Goal: Task Accomplishment & Management: Use online tool/utility

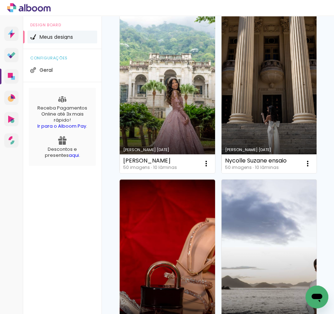
scroll to position [534, 0]
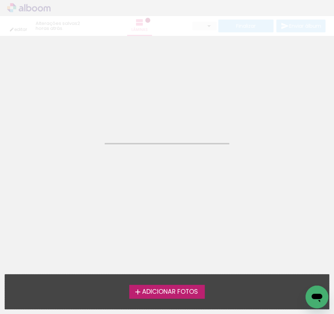
click at [146, 291] on span "Adicionar Fotos" at bounding box center [170, 292] width 56 height 6
click at [0, 0] on input "file" at bounding box center [0, 0] width 0 height 0
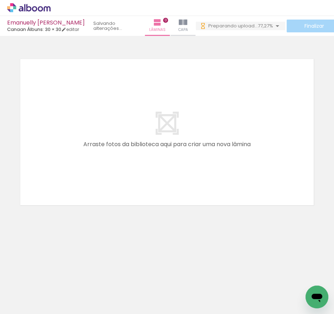
click at [21, 6] on icon at bounding box center [21, 8] width 5 height 5
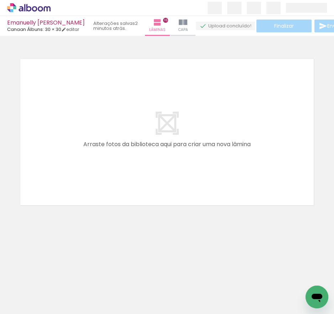
click at [0, 0] on link "Recarregar agora" at bounding box center [0, 0] width 0 height 0
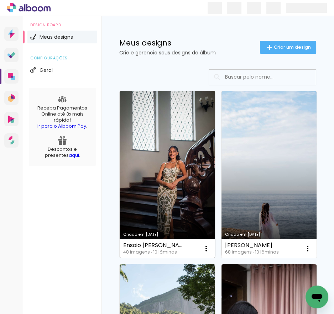
click at [130, 144] on link "Criado em 12/08/25" at bounding box center [167, 174] width 95 height 167
click at [0, 0] on div at bounding box center [0, 0] width 0 height 0
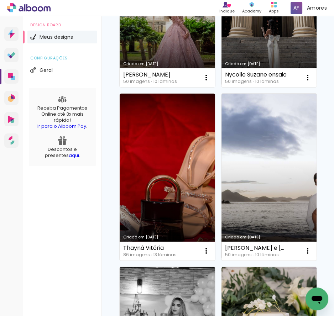
scroll to position [605, 0]
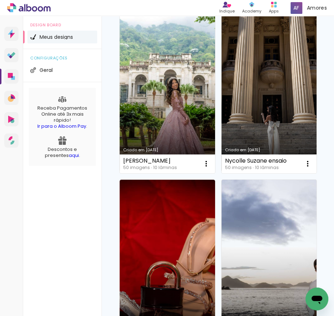
click at [0, 0] on neon-animated-pages "Confirmar Cancelar" at bounding box center [0, 0] width 0 height 0
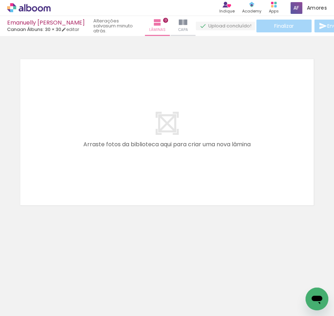
scroll to position [0, 475]
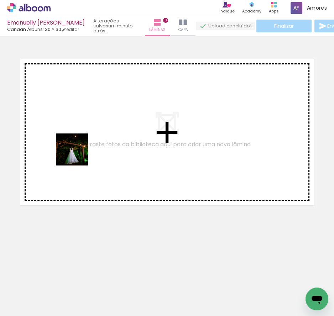
drag, startPoint x: 78, startPoint y: 286, endPoint x: 99, endPoint y: 257, distance: 35.8
click at [77, 150] on quentale-workspace at bounding box center [167, 158] width 334 height 316
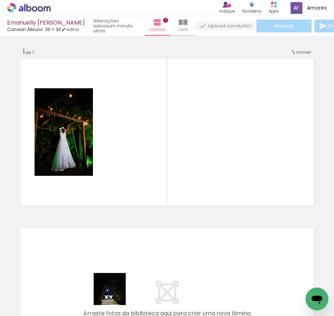
drag, startPoint x: 115, startPoint y: 294, endPoint x: 159, endPoint y: 192, distance: 111.1
click at [144, 147] on quentale-workspace at bounding box center [167, 158] width 334 height 316
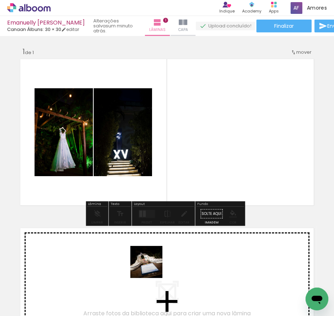
drag, startPoint x: 152, startPoint y: 289, endPoint x: 175, endPoint y: 195, distance: 97.2
click at [168, 181] on quentale-workspace at bounding box center [167, 158] width 334 height 316
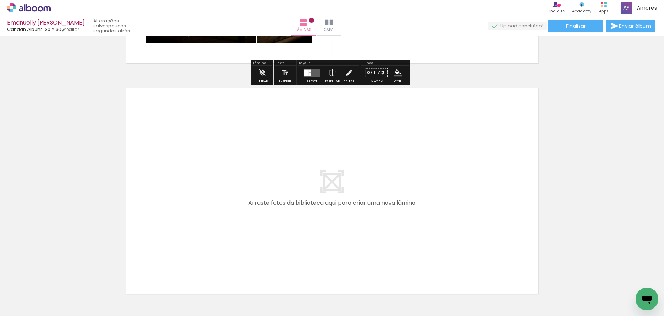
scroll to position [213, 0]
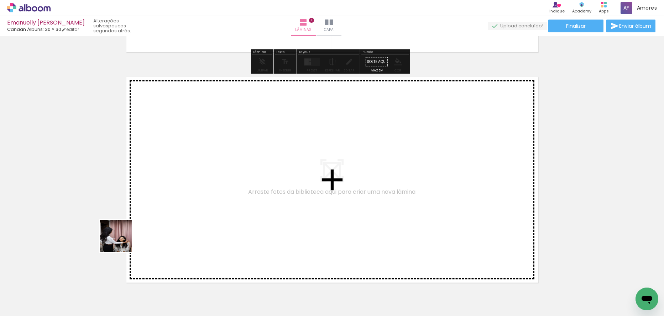
drag, startPoint x: 121, startPoint y: 242, endPoint x: 138, endPoint y: 277, distance: 39.6
click at [165, 194] on quentale-workspace at bounding box center [332, 158] width 664 height 316
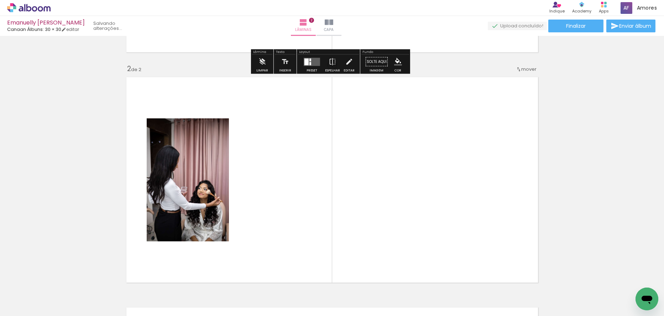
scroll to position [239, 0]
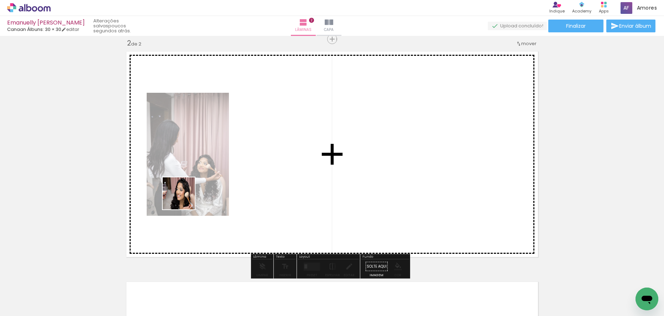
drag, startPoint x: 115, startPoint y: 284, endPoint x: 173, endPoint y: 302, distance: 61.2
click at [196, 183] on quentale-workspace at bounding box center [332, 158] width 664 height 316
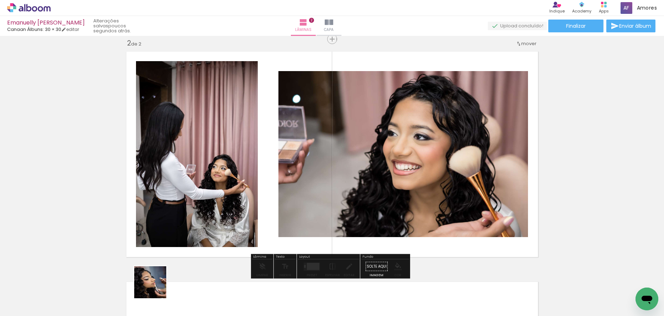
drag, startPoint x: 155, startPoint y: 288, endPoint x: 200, endPoint y: 265, distance: 49.6
click at [223, 191] on quentale-workspace at bounding box center [332, 158] width 664 height 316
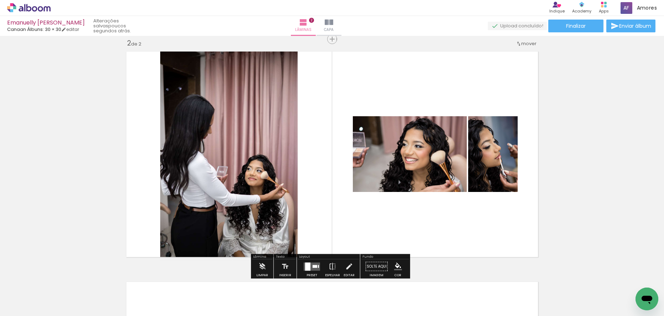
drag, startPoint x: 194, startPoint y: 286, endPoint x: 236, endPoint y: 279, distance: 41.8
click at [231, 209] on quentale-workspace at bounding box center [332, 158] width 664 height 316
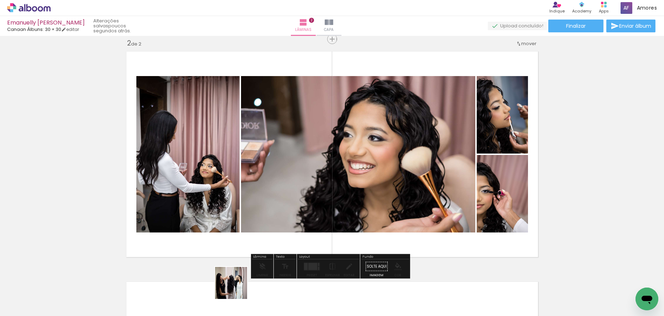
drag, startPoint x: 236, startPoint y: 289, endPoint x: 274, endPoint y: 267, distance: 43.3
click at [262, 190] on quentale-workspace at bounding box center [332, 158] width 664 height 316
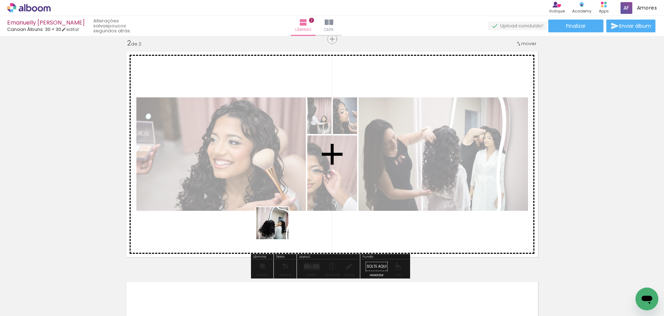
drag, startPoint x: 276, startPoint y: 298, endPoint x: 286, endPoint y: 211, distance: 88.2
click at [286, 211] on quentale-workspace at bounding box center [332, 158] width 664 height 316
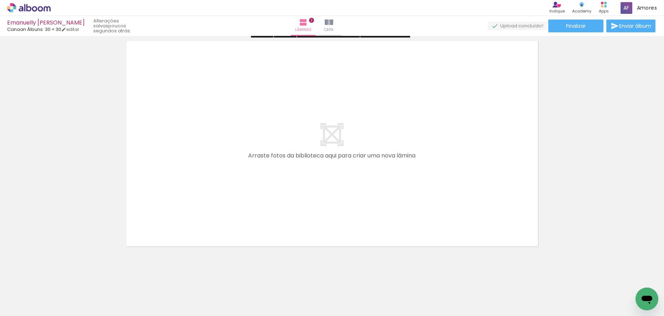
scroll to position [483, 0]
drag, startPoint x: 313, startPoint y: 259, endPoint x: 331, endPoint y: 270, distance: 21.4
click at [314, 186] on quentale-workspace at bounding box center [332, 158] width 664 height 316
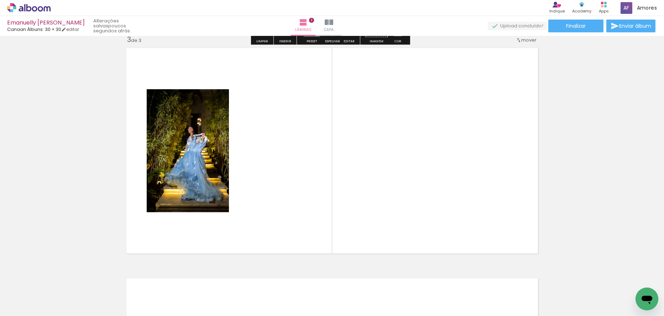
scroll to position [470, 0]
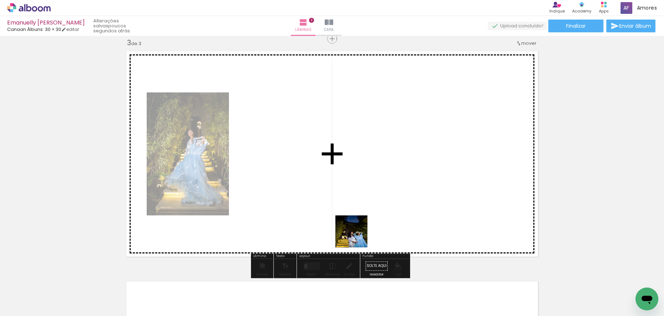
drag, startPoint x: 356, startPoint y: 294, endPoint x: 375, endPoint y: 264, distance: 35.3
click at [333, 206] on quentale-workspace at bounding box center [332, 158] width 664 height 316
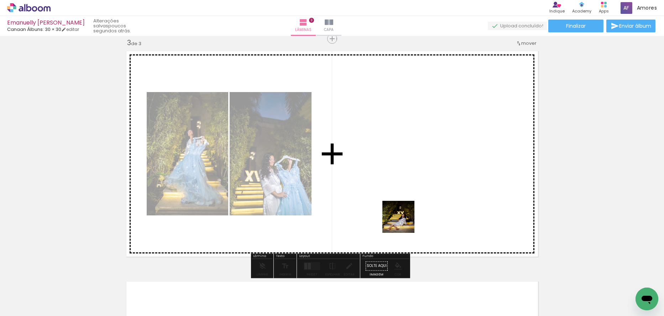
drag, startPoint x: 391, startPoint y: 286, endPoint x: 414, endPoint y: 240, distance: 51.7
click at [333, 201] on quentale-workspace at bounding box center [332, 158] width 664 height 316
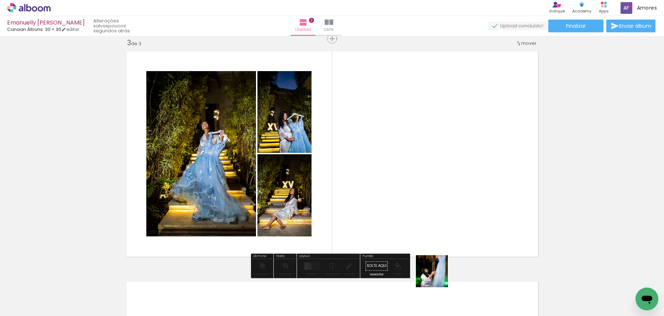
drag, startPoint x: 437, startPoint y: 277, endPoint x: 454, endPoint y: 242, distance: 39.3
click at [333, 206] on quentale-workspace at bounding box center [332, 158] width 664 height 316
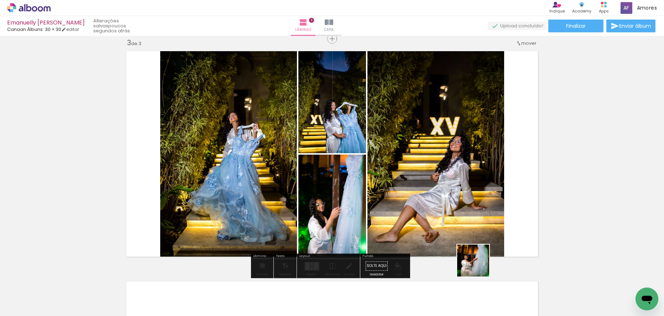
drag, startPoint x: 472, startPoint y: 289, endPoint x: 509, endPoint y: 283, distance: 37.0
click at [333, 214] on quentale-workspace at bounding box center [332, 158] width 664 height 316
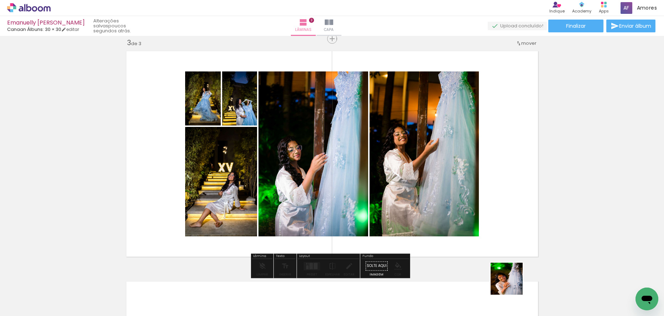
drag, startPoint x: 512, startPoint y: 284, endPoint x: 484, endPoint y: 221, distance: 68.7
click at [333, 221] on quentale-workspace at bounding box center [332, 158] width 664 height 316
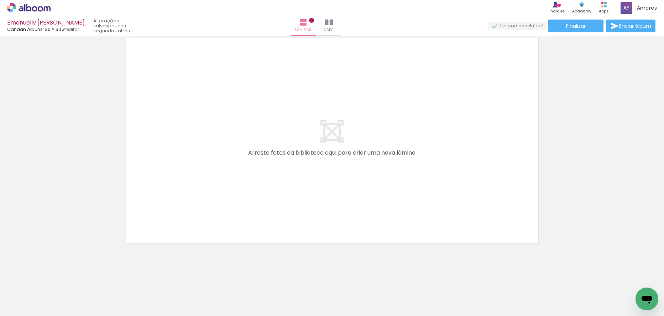
scroll to position [0, 511]
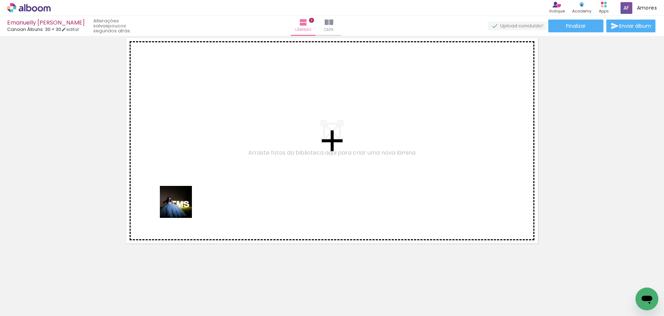
drag, startPoint x: 163, startPoint y: 296, endPoint x: 182, endPoint y: 205, distance: 92.6
click at [182, 205] on quentale-workspace at bounding box center [332, 158] width 664 height 316
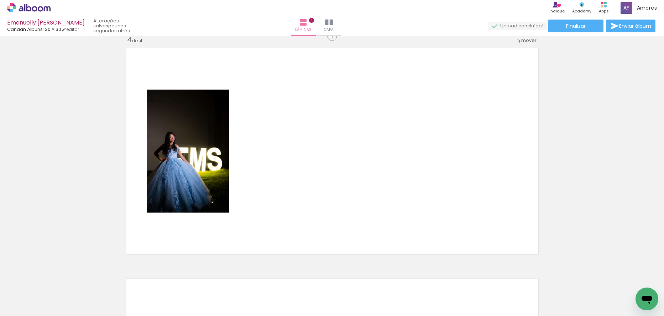
scroll to position [700, 0]
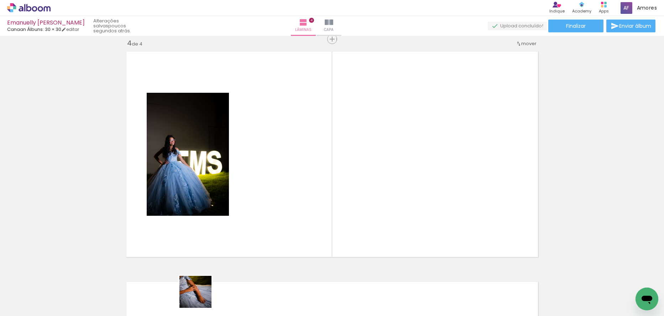
drag, startPoint x: 201, startPoint y: 297, endPoint x: 237, endPoint y: 263, distance: 49.6
click at [233, 207] on quentale-workspace at bounding box center [332, 158] width 664 height 316
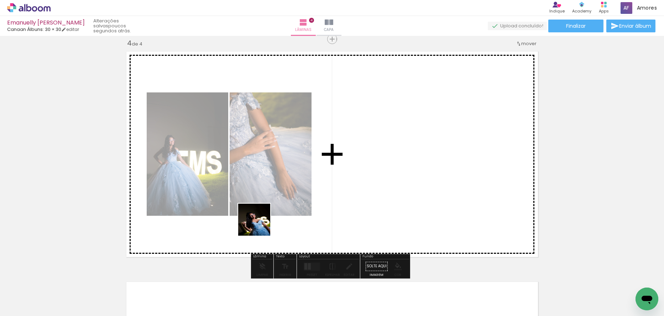
drag, startPoint x: 233, startPoint y: 309, endPoint x: 266, endPoint y: 213, distance: 101.3
click at [266, 213] on quentale-workspace at bounding box center [332, 158] width 664 height 316
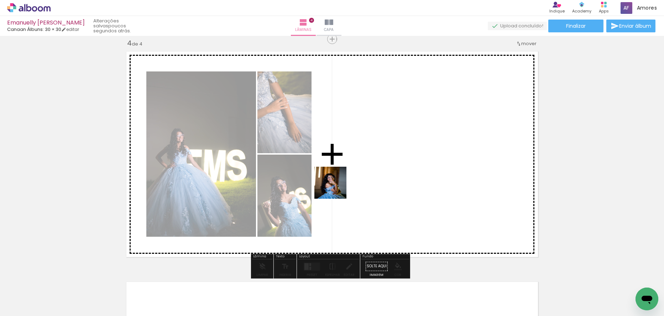
drag, startPoint x: 299, startPoint y: 260, endPoint x: 338, endPoint y: 185, distance: 84.2
click at [333, 185] on quentale-workspace at bounding box center [332, 158] width 664 height 316
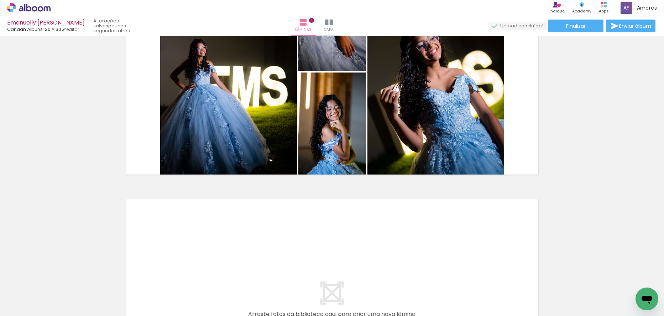
scroll to position [771, 0]
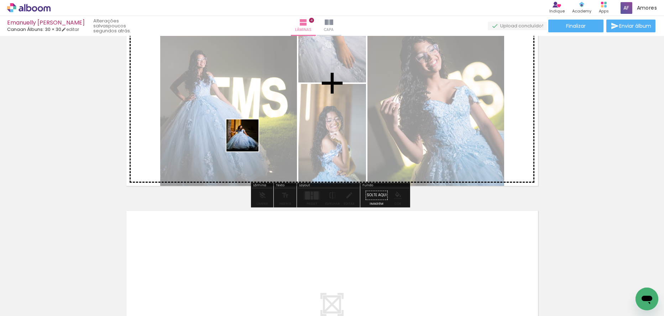
drag, startPoint x: 210, startPoint y: 274, endPoint x: 248, endPoint y: 141, distance: 138.3
click at [248, 141] on quentale-workspace at bounding box center [332, 158] width 664 height 316
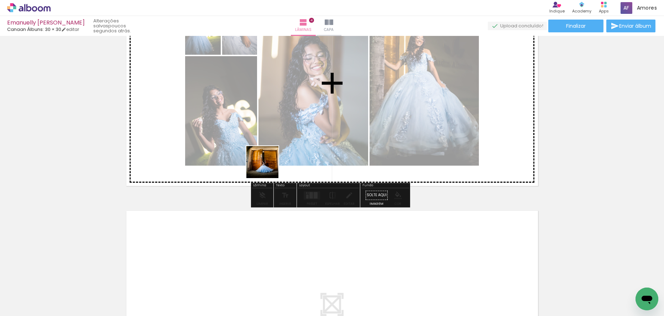
drag, startPoint x: 248, startPoint y: 260, endPoint x: 278, endPoint y: 144, distance: 119.8
click at [278, 144] on quentale-workspace at bounding box center [332, 158] width 664 height 316
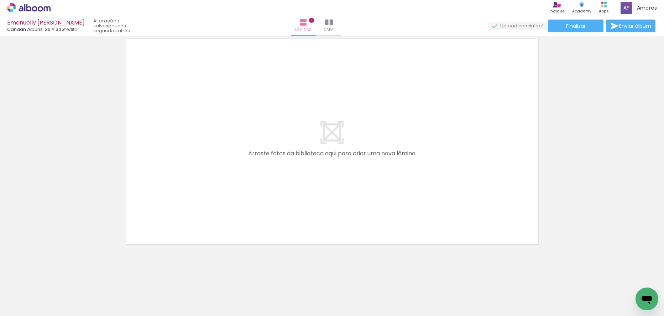
scroll to position [944, 0]
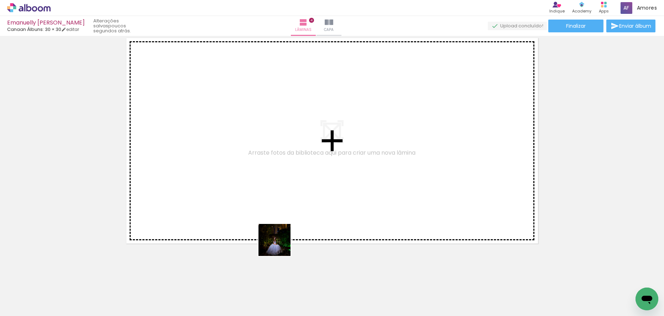
drag, startPoint x: 273, startPoint y: 299, endPoint x: 306, endPoint y: 235, distance: 71.6
click at [300, 145] on quentale-workspace at bounding box center [332, 158] width 664 height 316
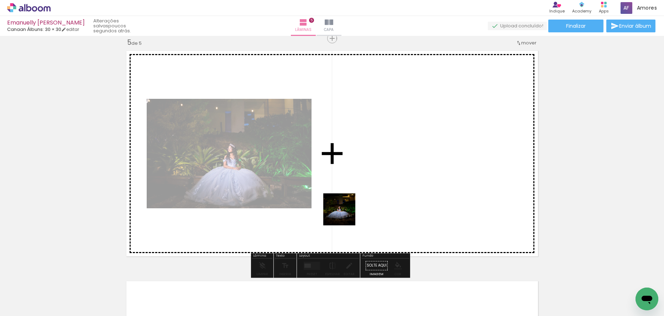
scroll to position [931, 0]
drag, startPoint x: 344, startPoint y: 215, endPoint x: 362, endPoint y: 239, distance: 30.0
click at [333, 145] on quentale-workspace at bounding box center [332, 158] width 664 height 316
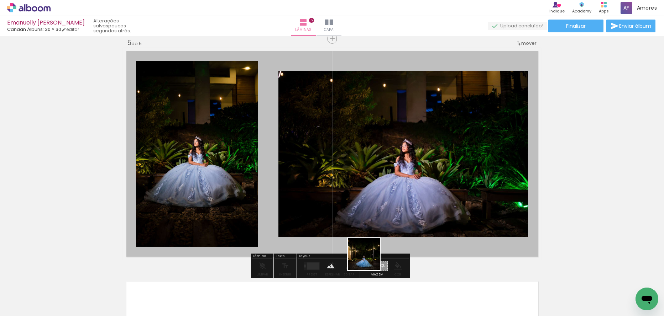
drag, startPoint x: 359, startPoint y: 287, endPoint x: 405, endPoint y: 229, distance: 73.7
click at [333, 148] on quentale-workspace at bounding box center [332, 158] width 664 height 316
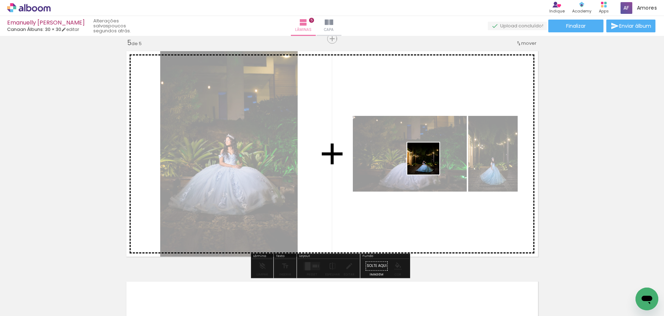
drag, startPoint x: 421, startPoint y: 200, endPoint x: 436, endPoint y: 231, distance: 35.2
click at [333, 161] on quentale-workspace at bounding box center [332, 158] width 664 height 316
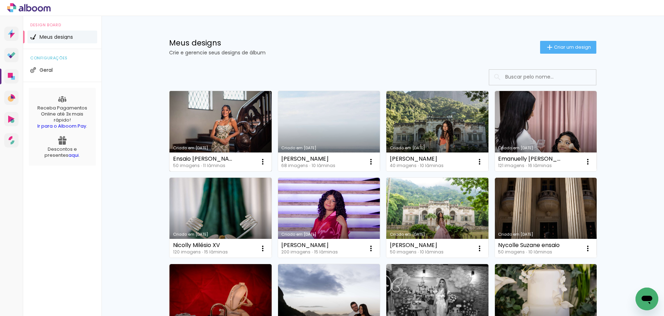
click at [178, 140] on link "Criado em [DATE]" at bounding box center [220, 131] width 102 height 80
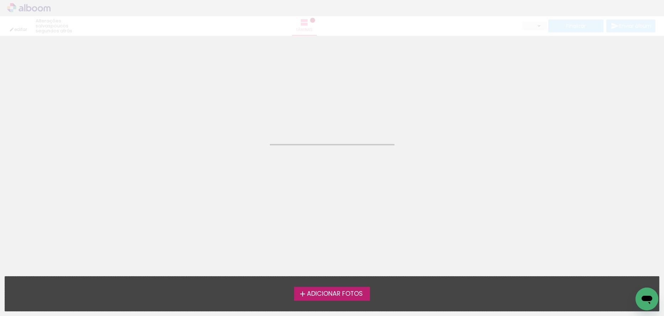
click at [178, 140] on neon-animated-pages "Confirmar Cancelar" at bounding box center [332, 176] width 664 height 280
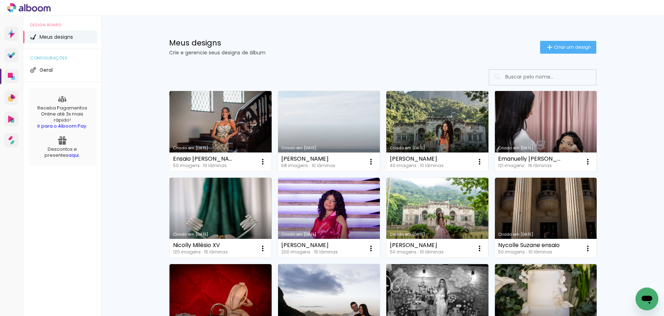
click at [517, 121] on link "Criado em [DATE]" at bounding box center [546, 131] width 102 height 80
